Goal: Find specific page/section: Find specific page/section

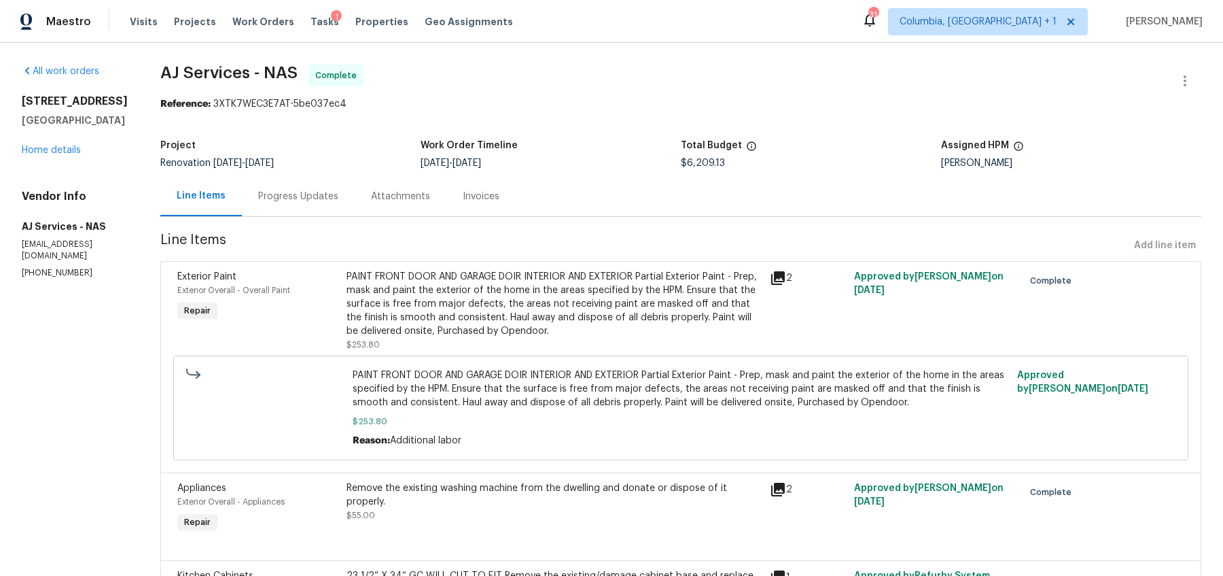
scroll to position [3882, 0]
